Goal: Submit feedback/report problem

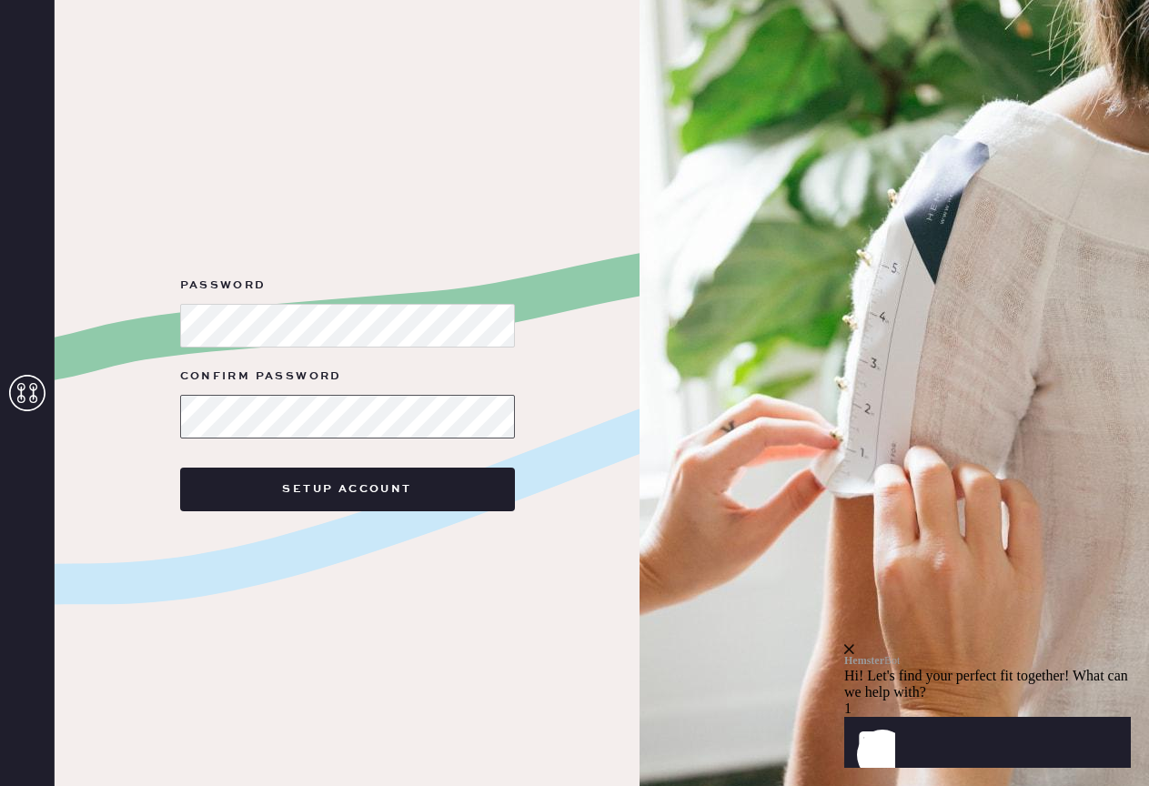
click at [347, 489] on button "Setup Account" at bounding box center [347, 490] width 335 height 44
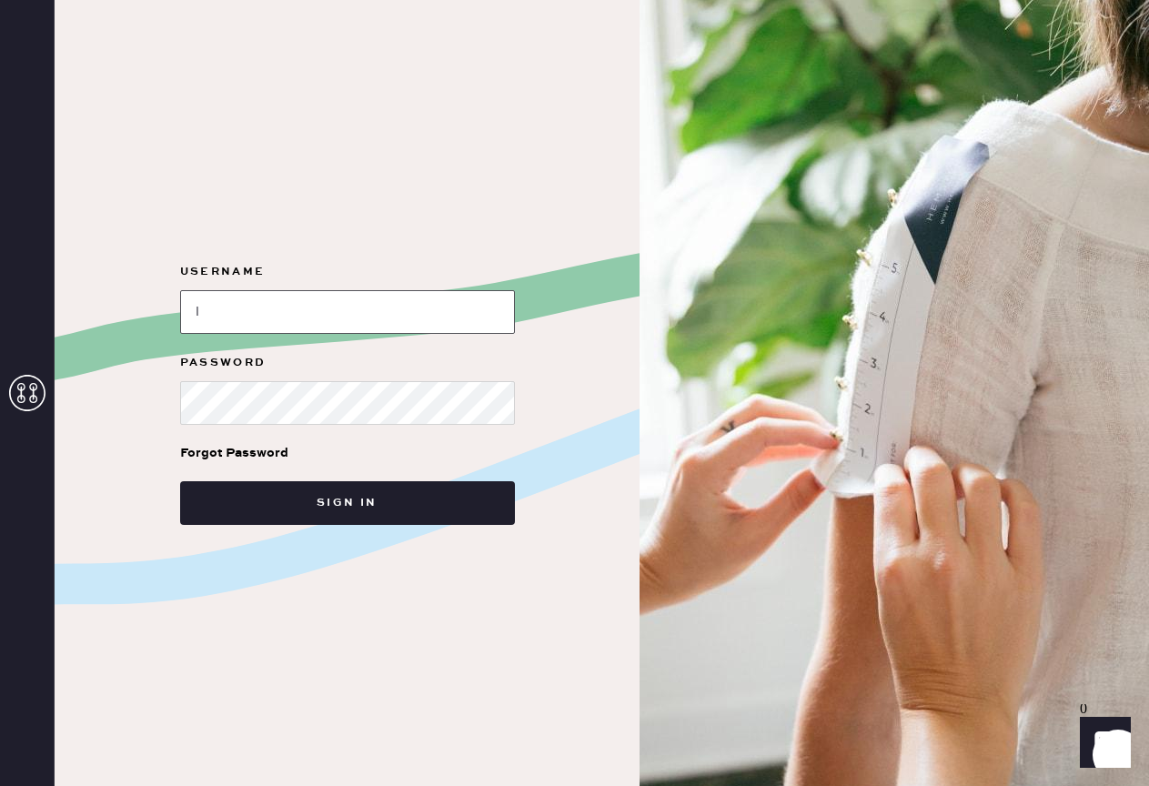
type input "[EMAIL_ADDRESS][DOMAIN_NAME]"
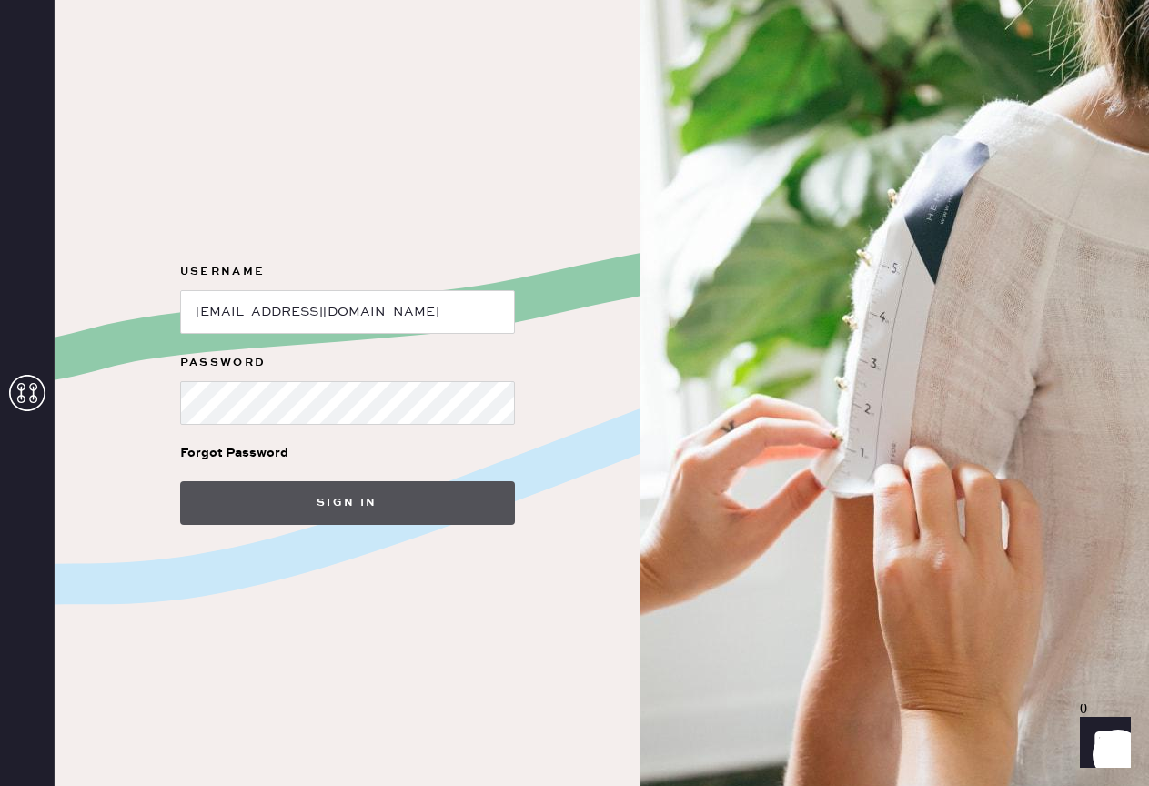
click at [228, 508] on button "Sign in" at bounding box center [347, 503] width 335 height 44
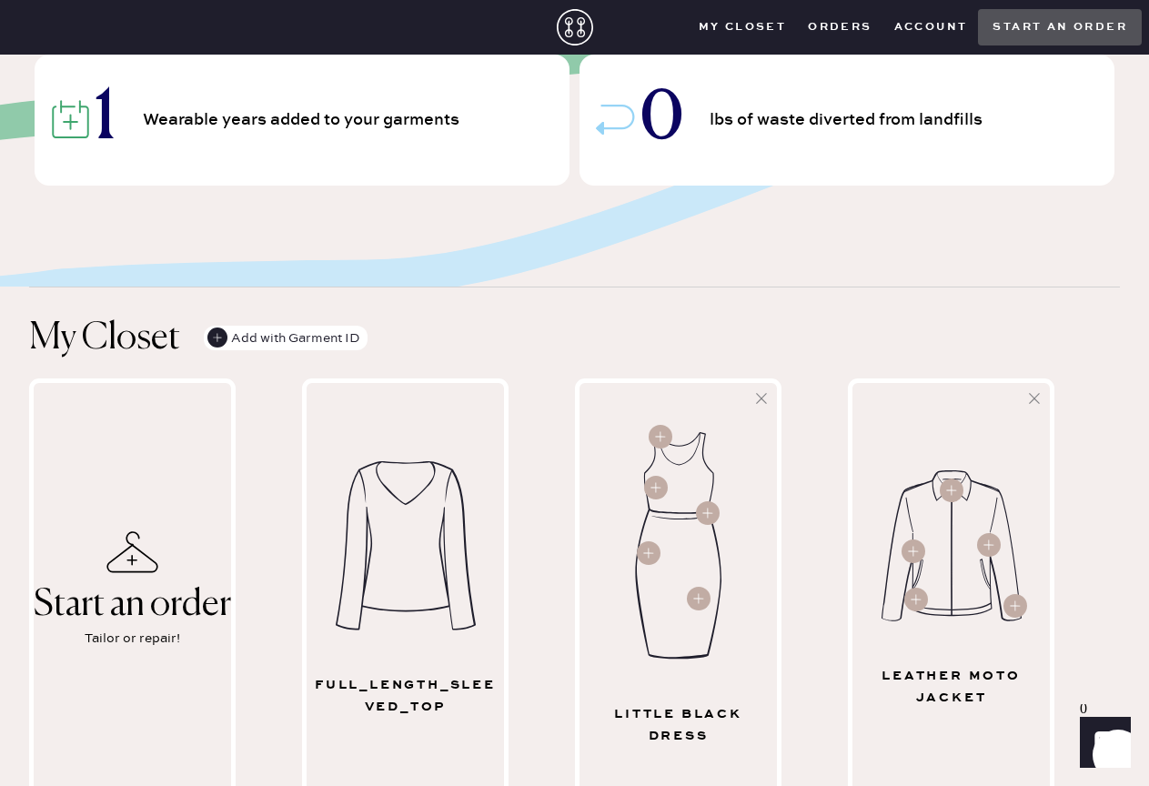
scroll to position [200, 0]
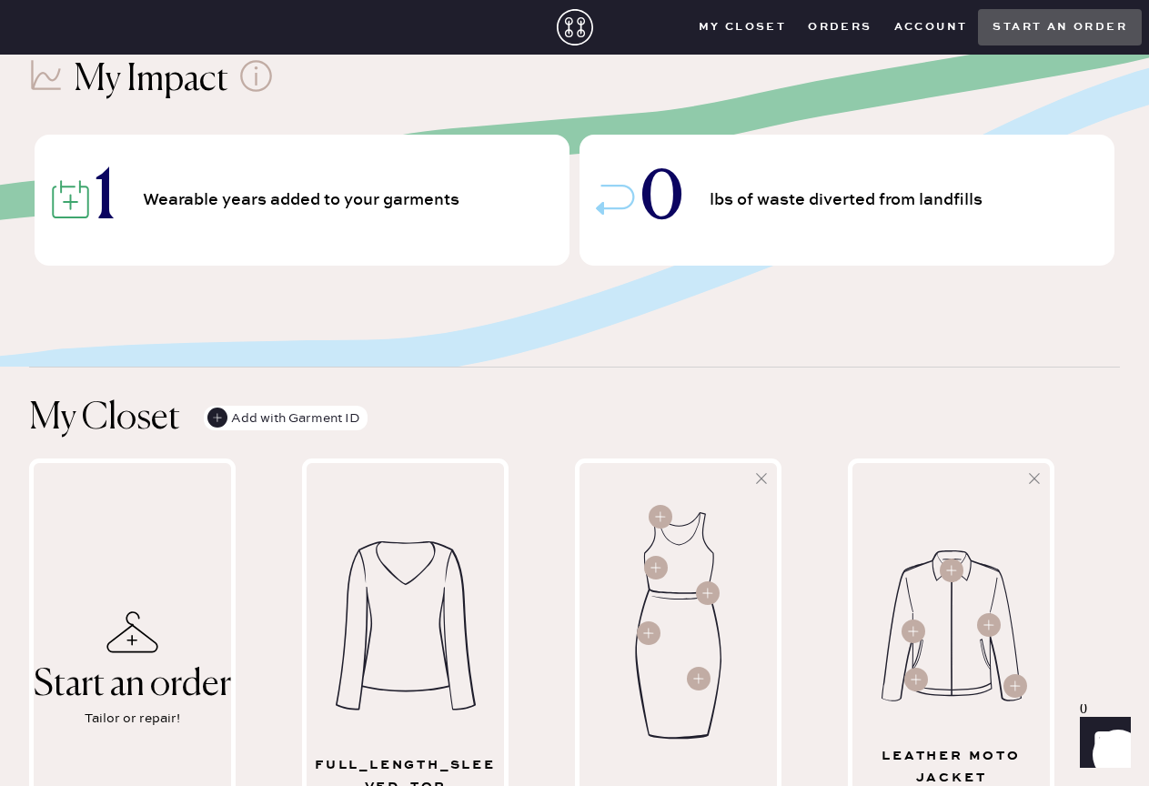
click at [302, 196] on span "Wearable years added to your garments" at bounding box center [304, 200] width 322 height 16
click at [85, 205] on icon at bounding box center [70, 199] width 39 height 39
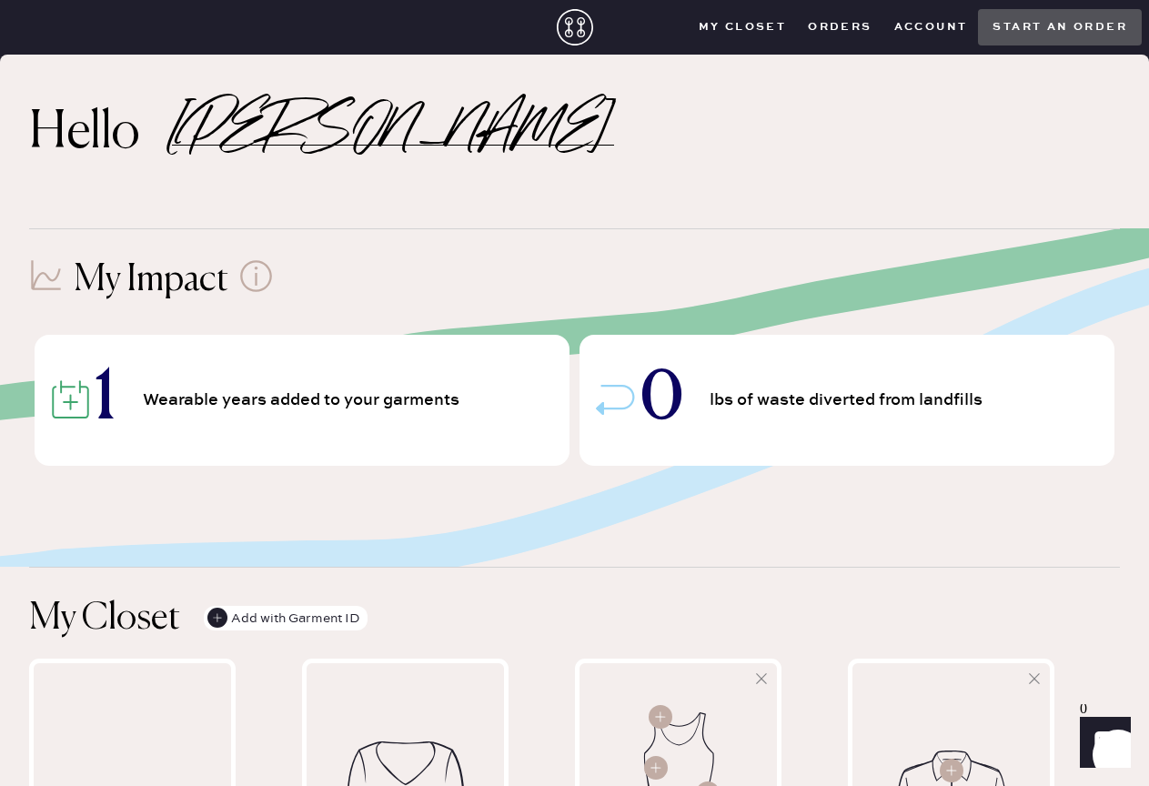
scroll to position [0, 0]
click at [849, 18] on button "Orders" at bounding box center [839, 27] width 85 height 27
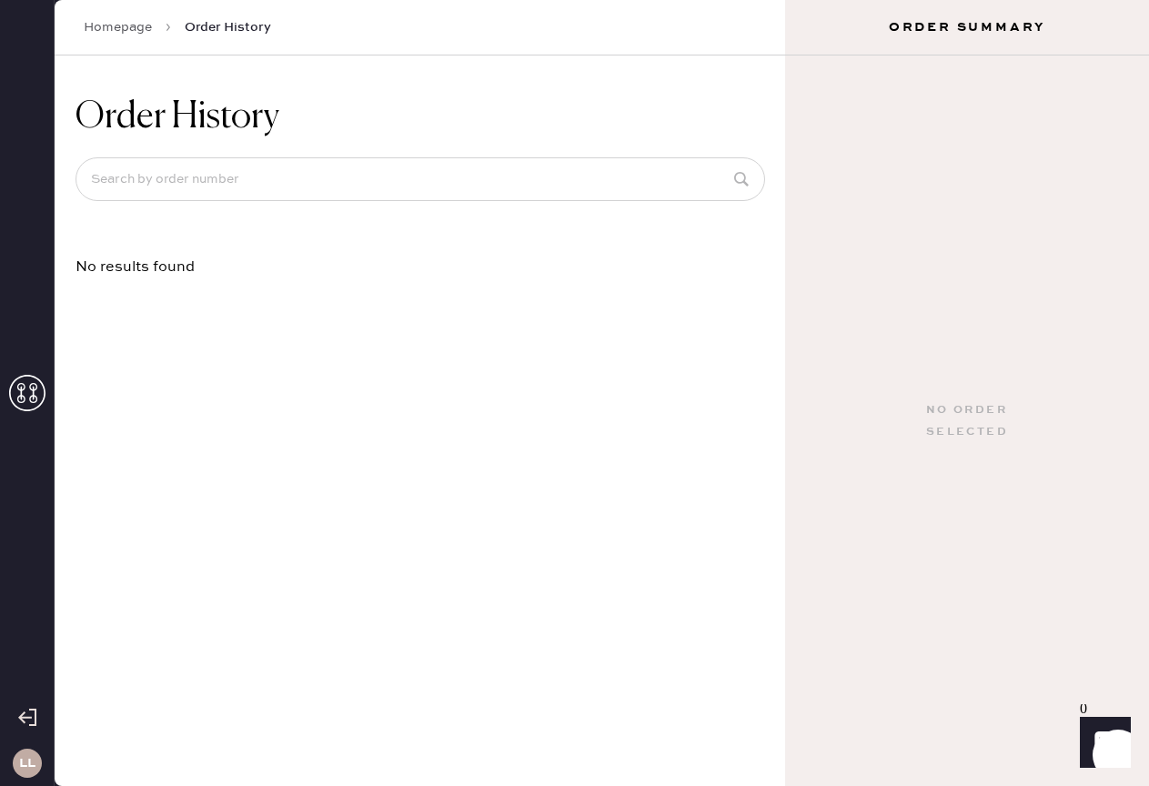
click at [109, 35] on link "Homepage" at bounding box center [118, 27] width 68 height 18
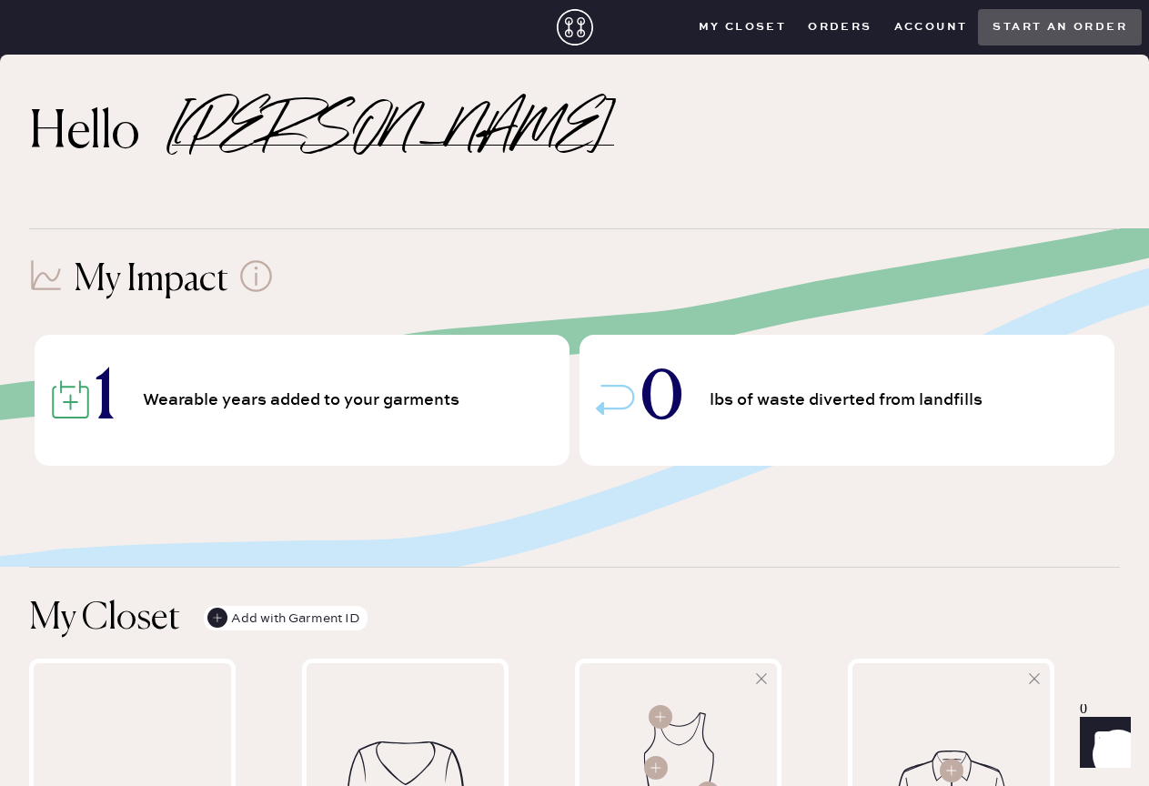
click at [960, 33] on button "Account" at bounding box center [931, 27] width 96 height 27
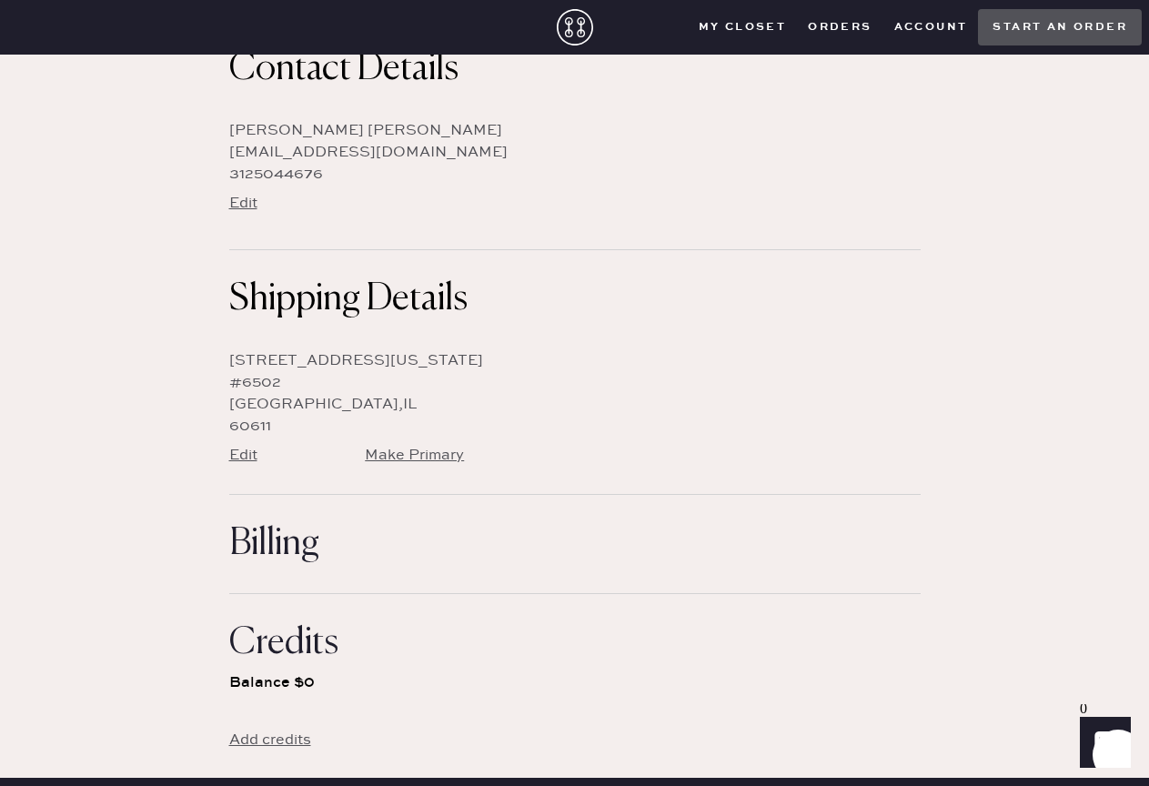
scroll to position [158, 0]
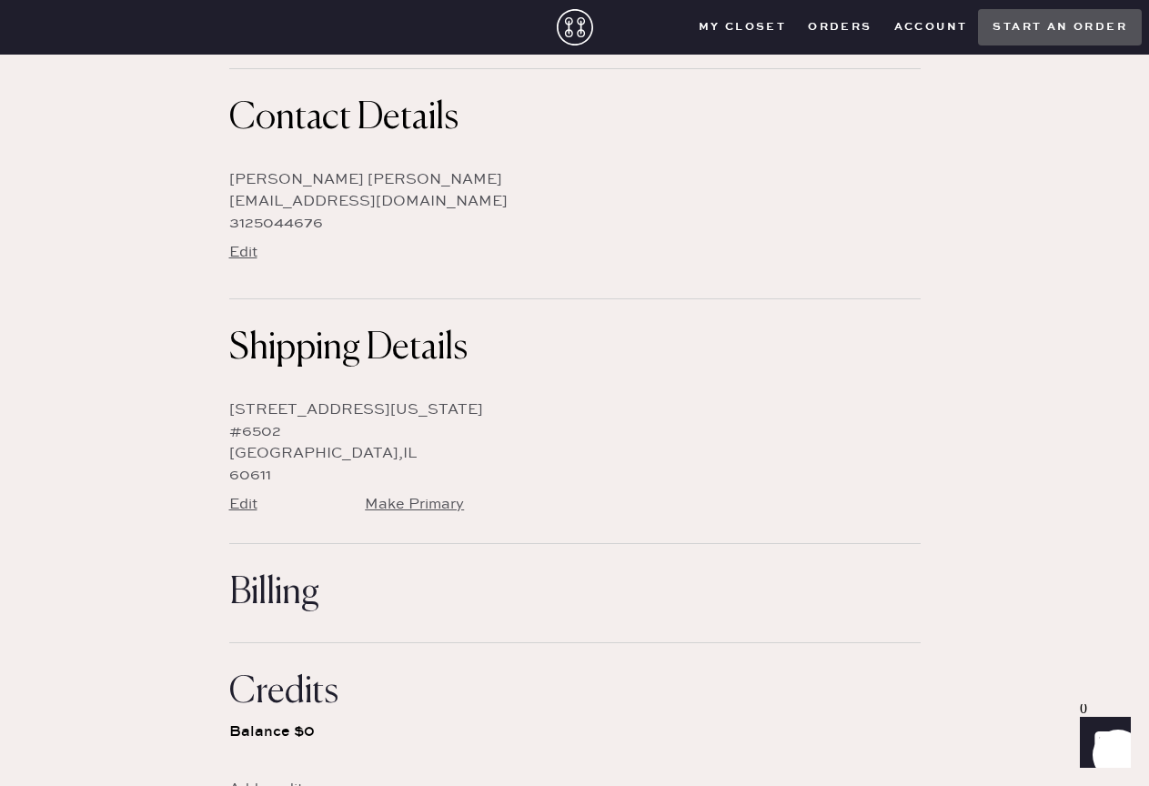
click at [781, 36] on closet "My Closet" at bounding box center [743, 27] width 110 height 27
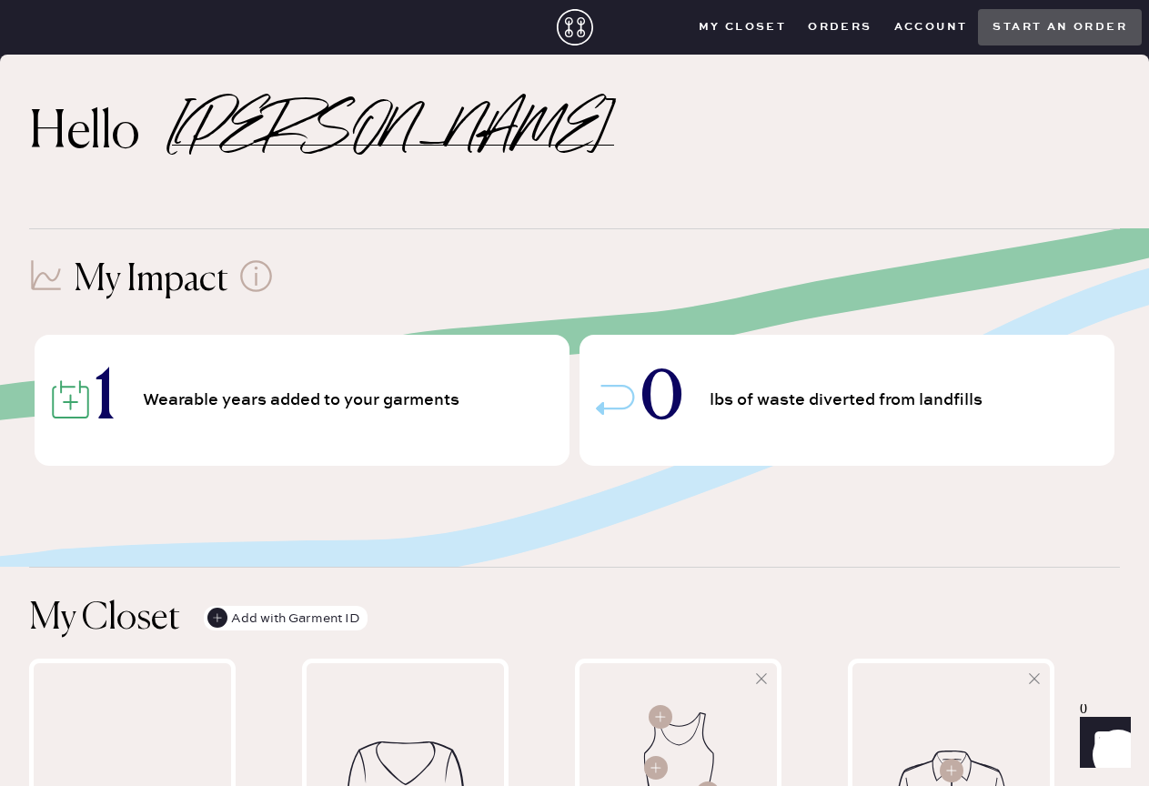
click at [402, 384] on div "1 Wearable years added to your garments" at bounding box center [302, 400] width 535 height 131
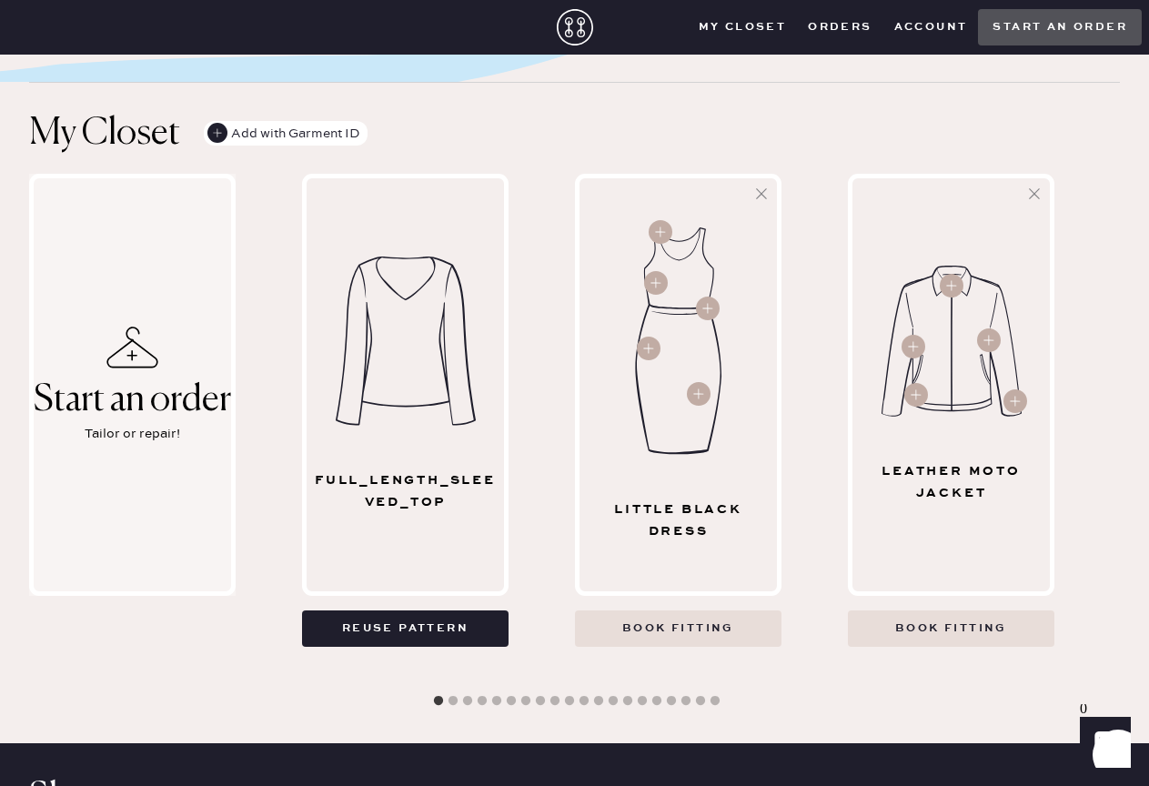
scroll to position [496, 0]
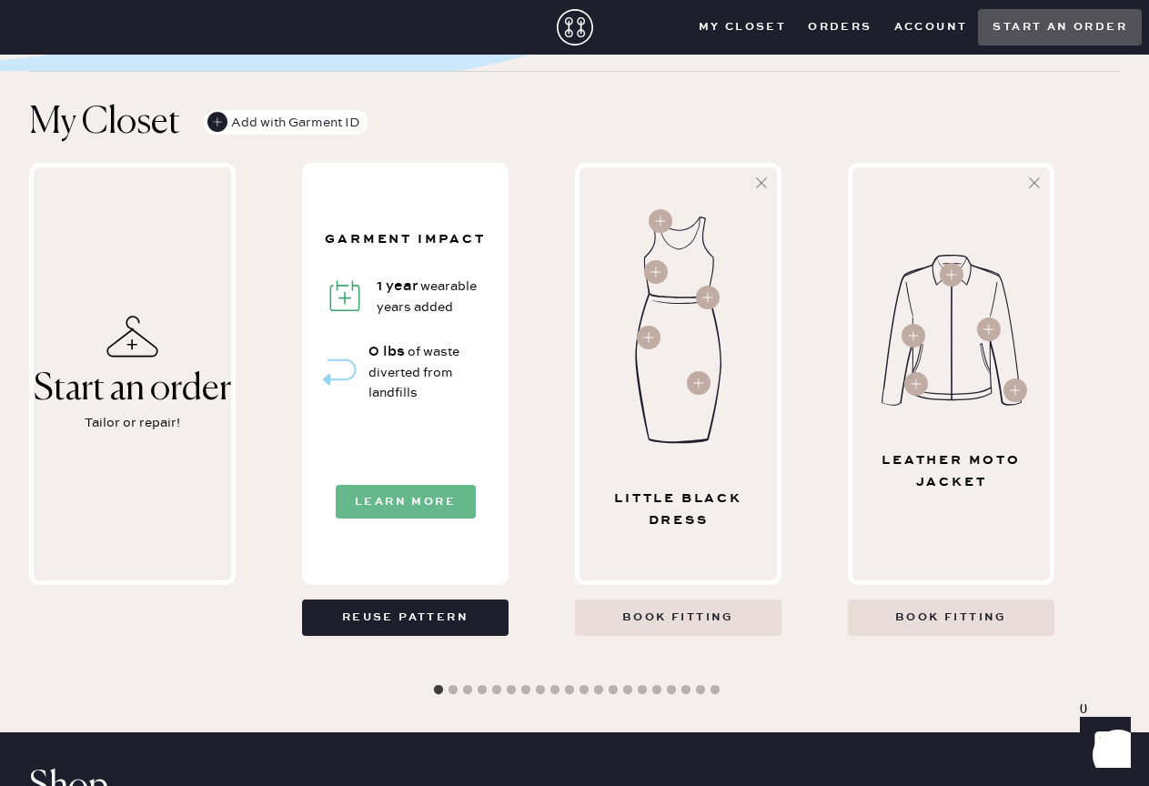
click at [386, 499] on button "Learn More" at bounding box center [406, 502] width 140 height 34
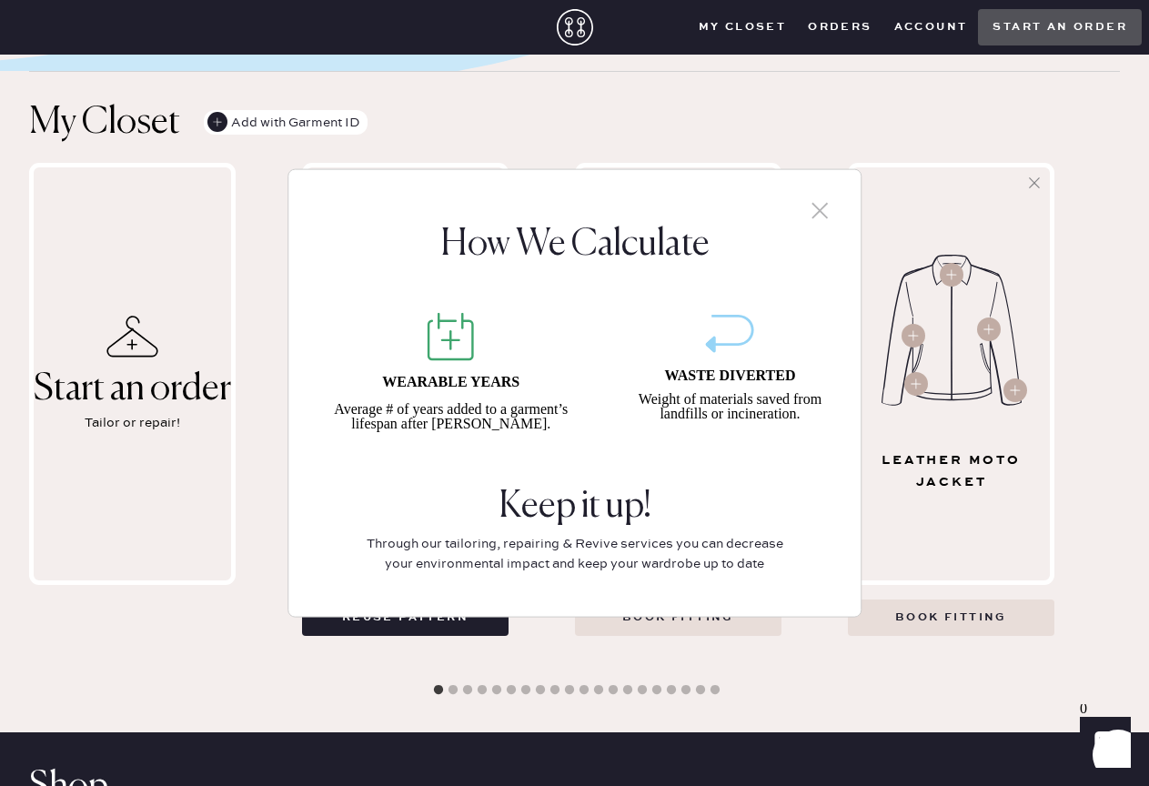
click at [369, 657] on div "How We Calculate WEARABLE YEARS Average # of years added to a garment’s lifespa…" at bounding box center [574, 393] width 1149 height 786
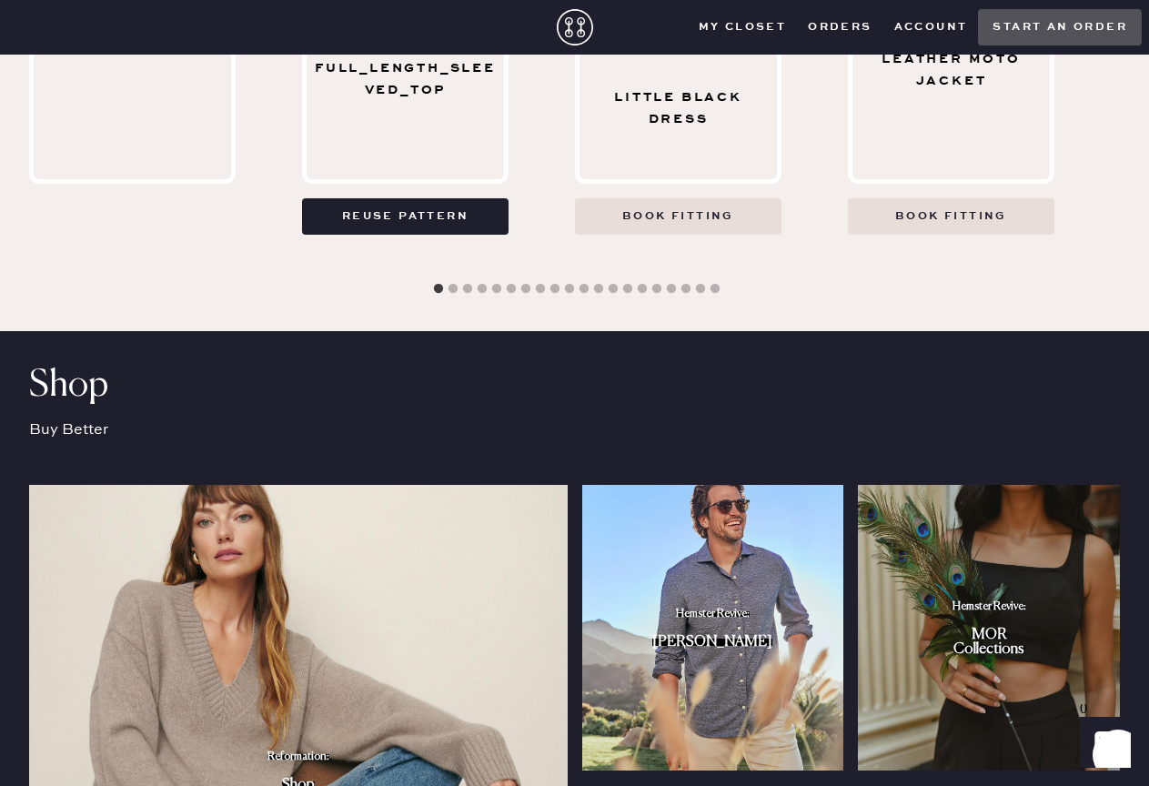
scroll to position [681, 0]
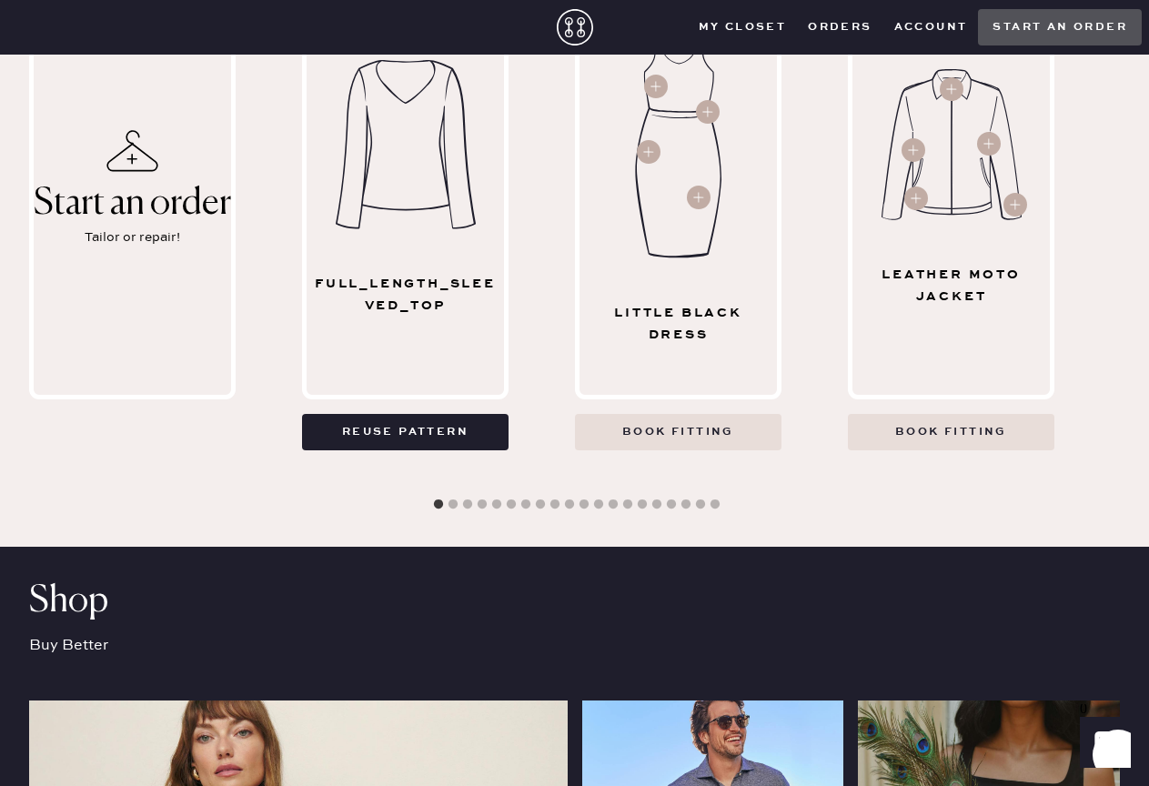
click at [1098, 748] on icon "Show" at bounding box center [1104, 742] width 21 height 22
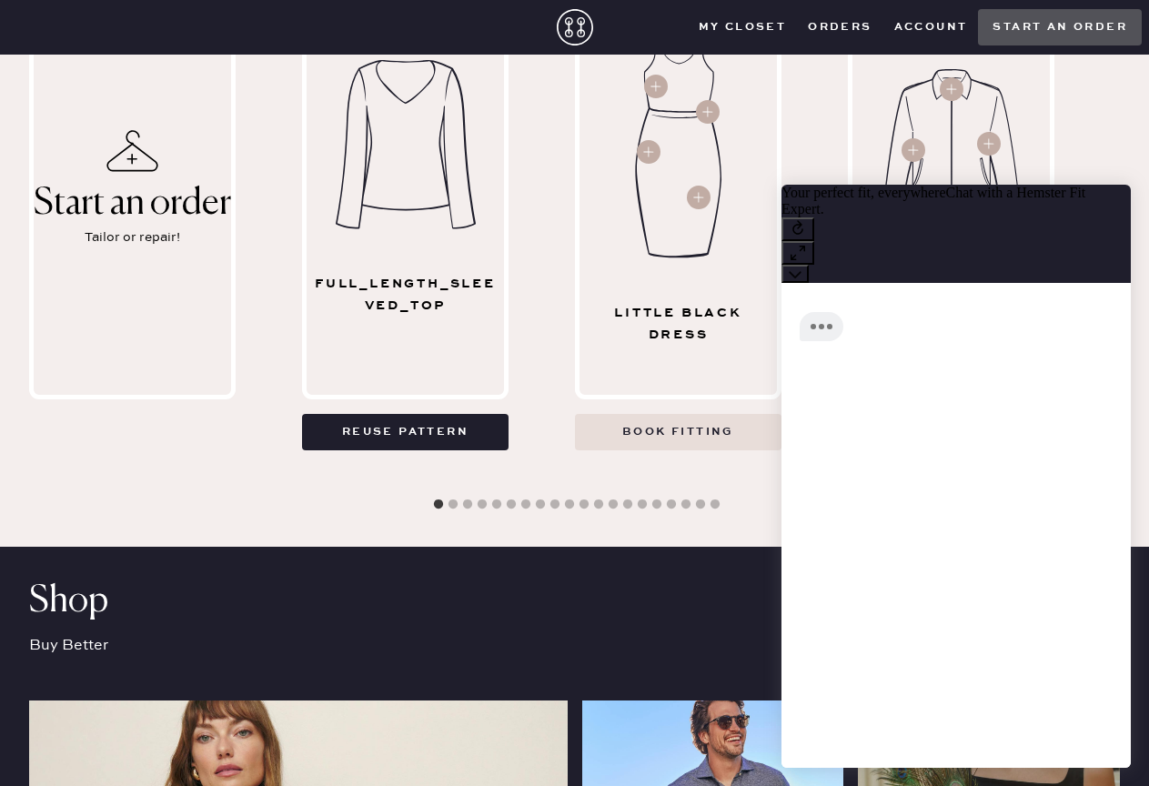
scroll to position [15, 0]
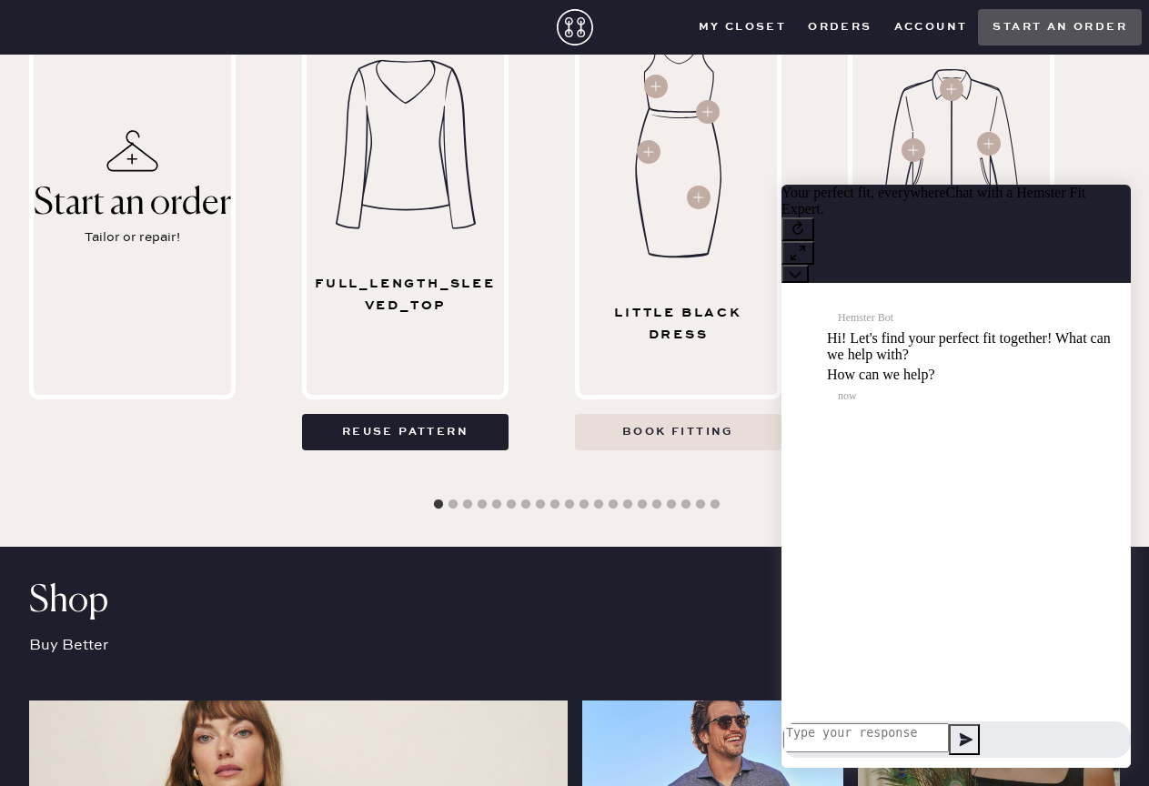
click at [858, 727] on textarea at bounding box center [866, 737] width 166 height 29
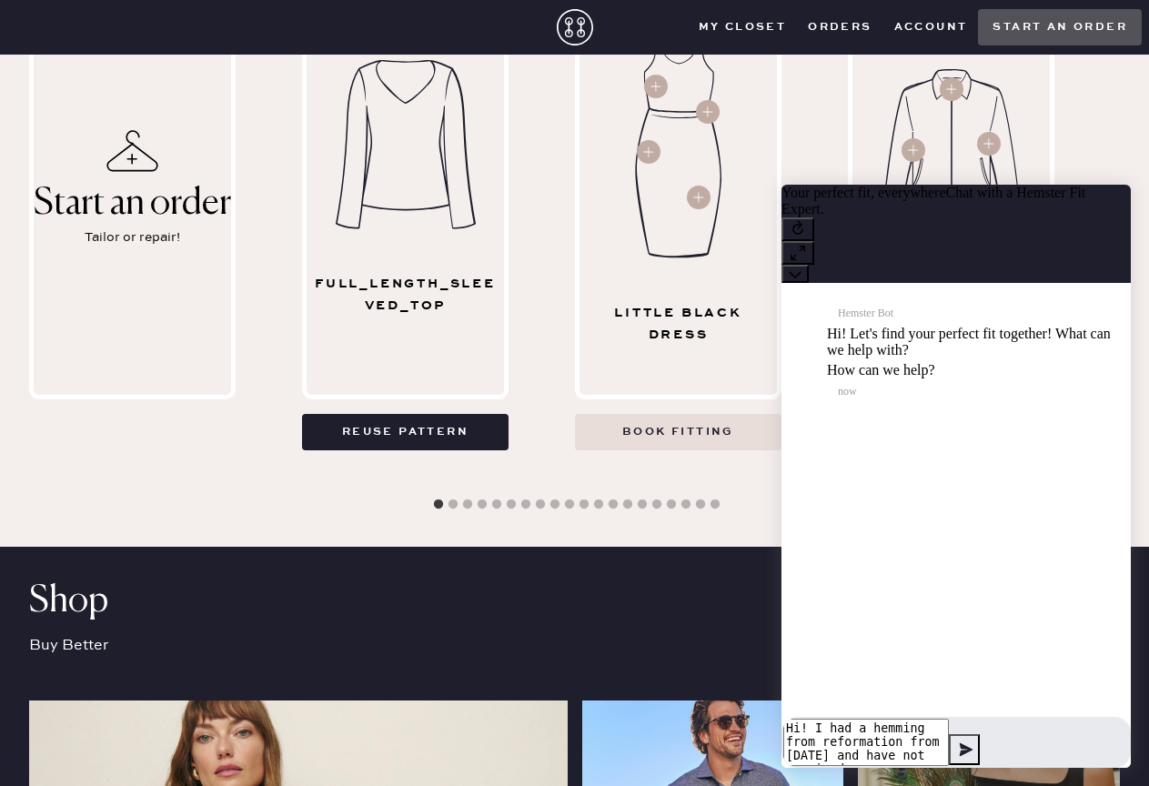
type textarea "Hi! I had a hemming from reformation from [DATE] and have not received"
